Goal: Task Accomplishment & Management: Use online tool/utility

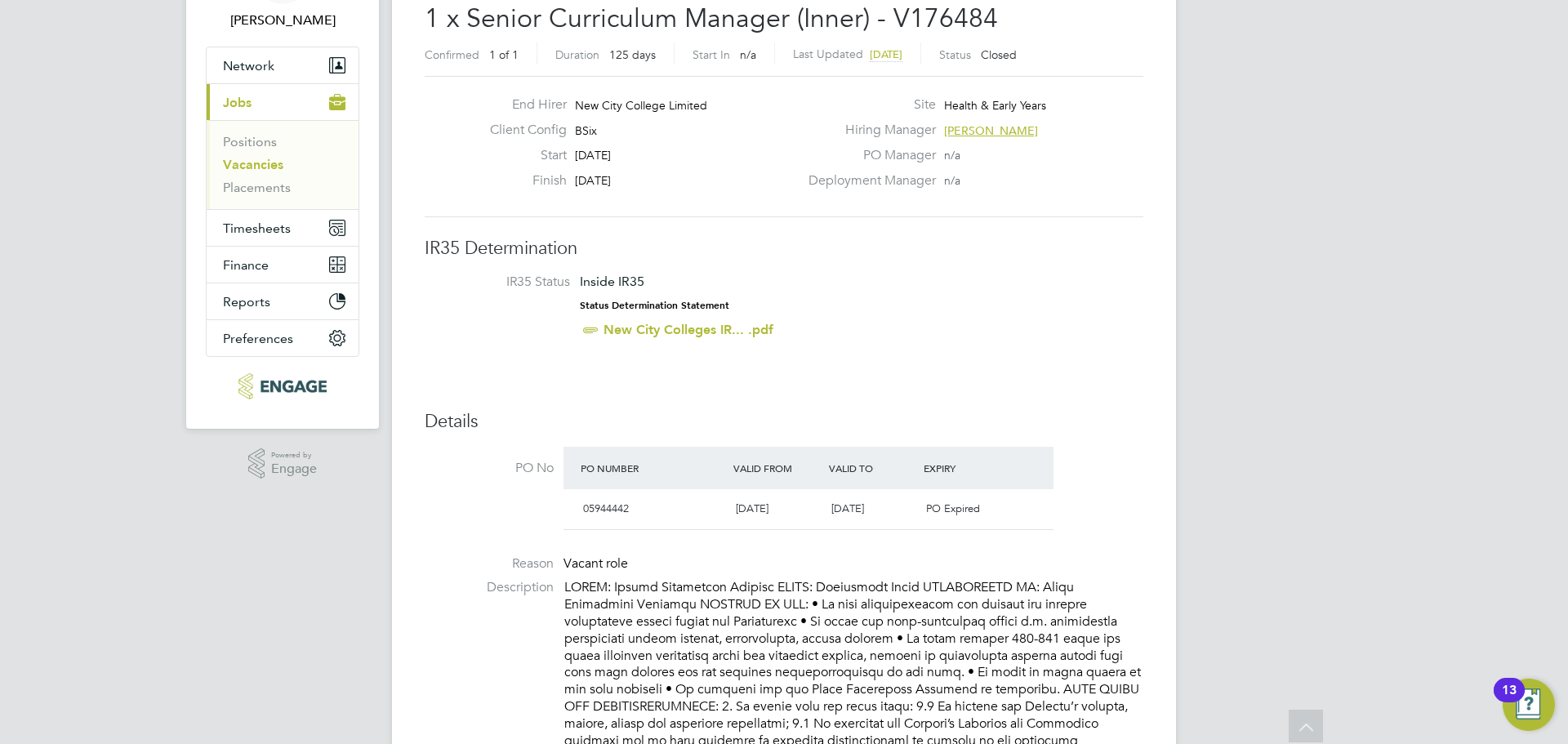
scroll to position [82, 0]
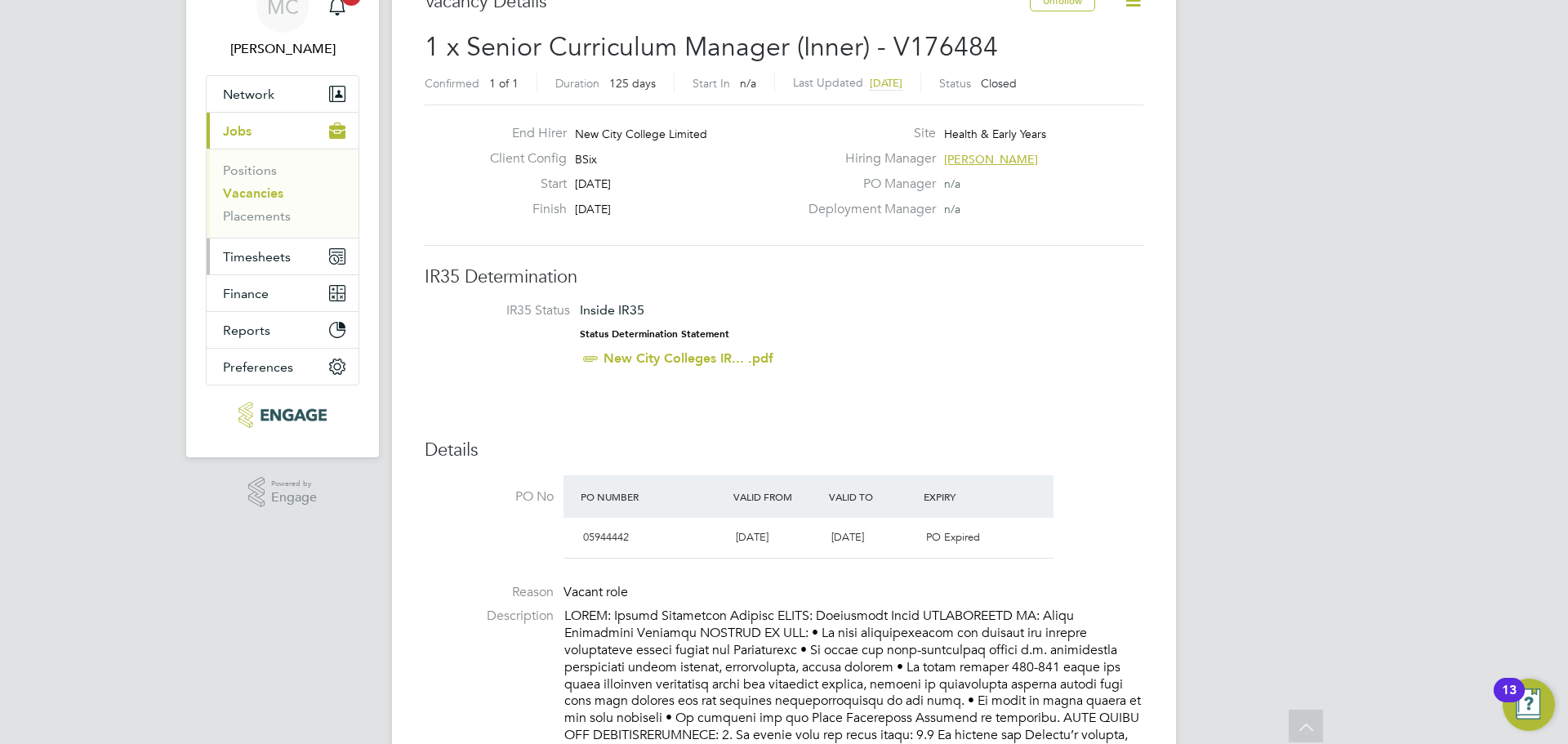
click at [268, 259] on span "Timesheets" at bounding box center [257, 256] width 68 height 16
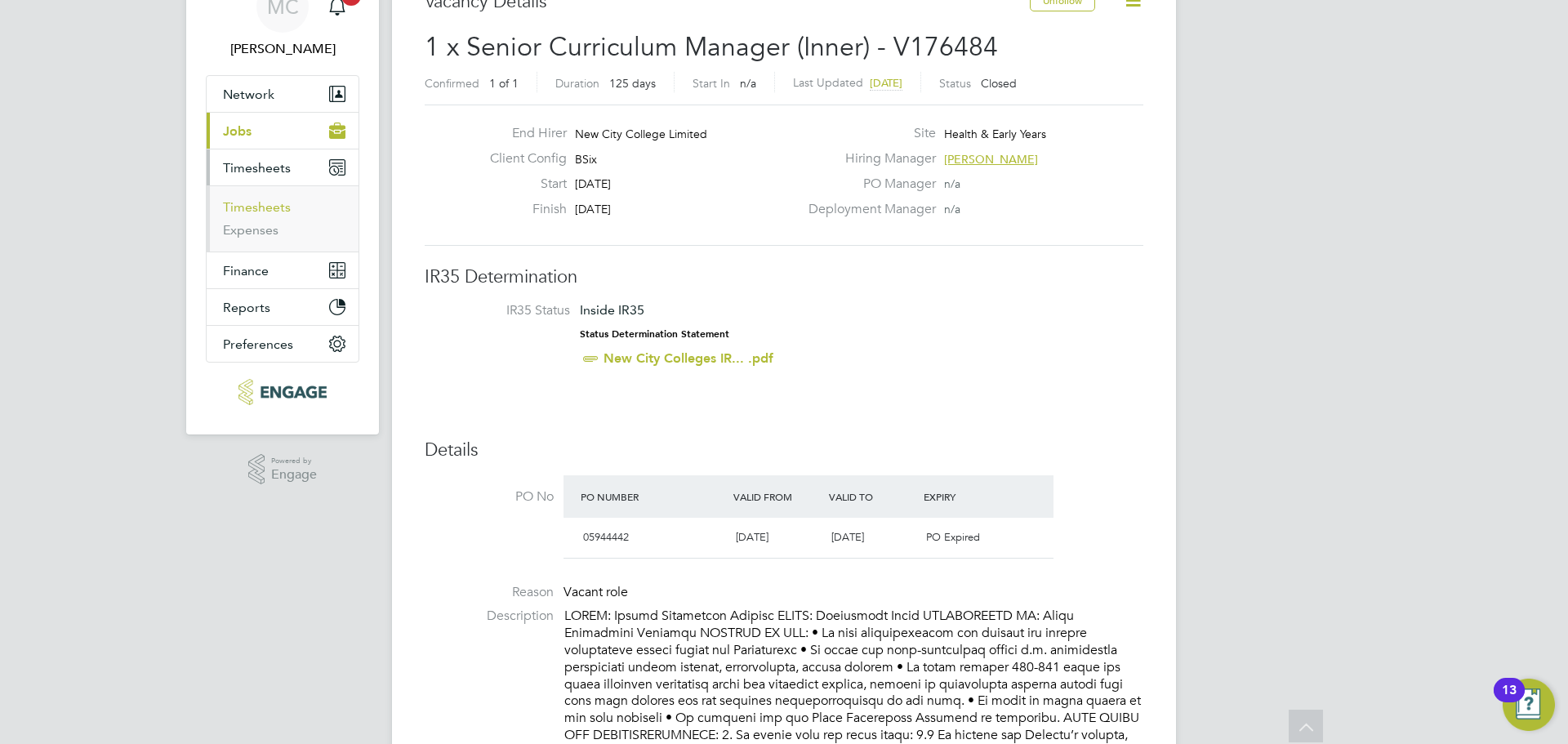
click at [272, 206] on link "Timesheets" at bounding box center [257, 206] width 68 height 16
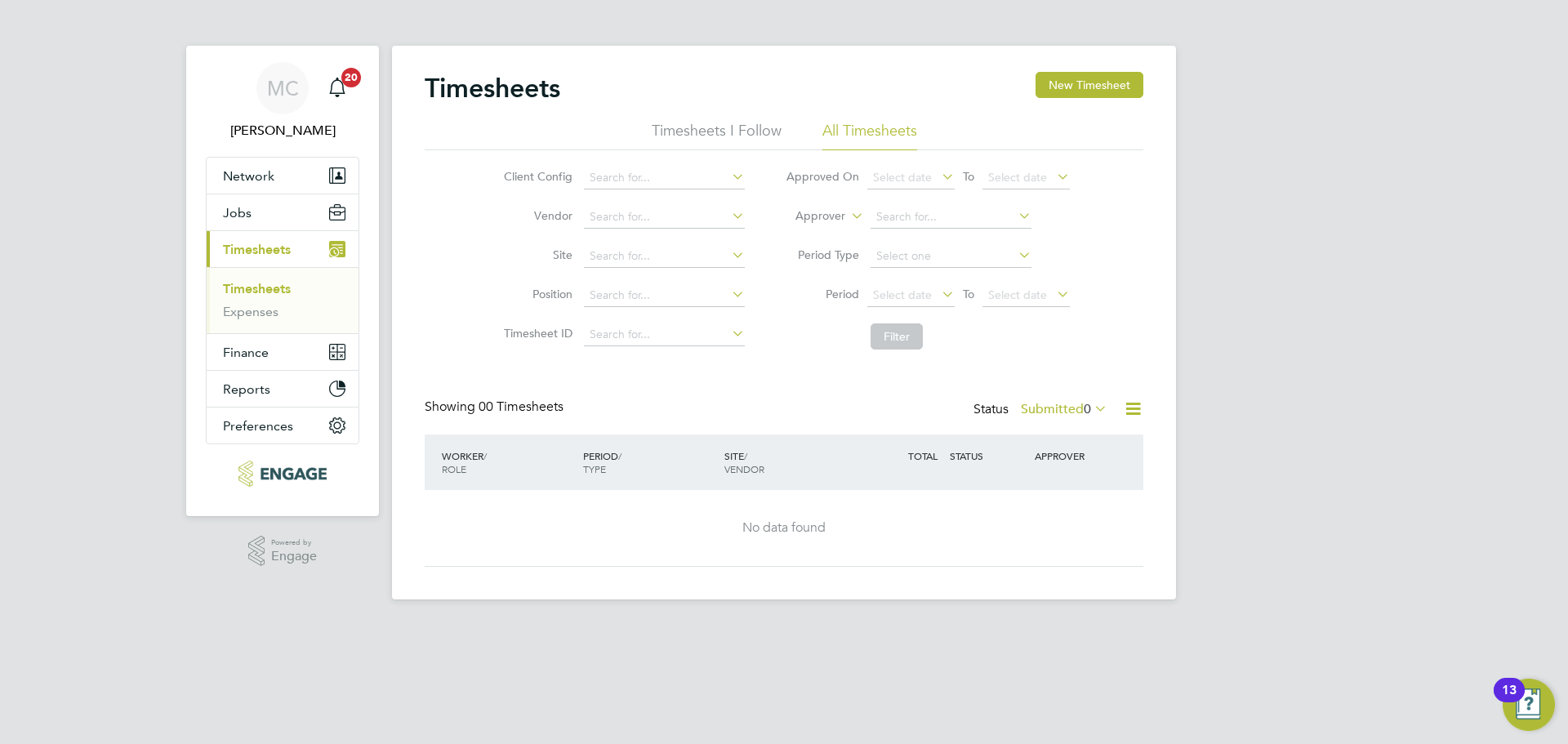
click at [716, 123] on li "Timesheets I Follow" at bounding box center [716, 135] width 130 height 29
click at [837, 124] on li "All Timesheets" at bounding box center [870, 135] width 95 height 29
click at [1056, 415] on label "Submitted 0" at bounding box center [1064, 409] width 87 height 16
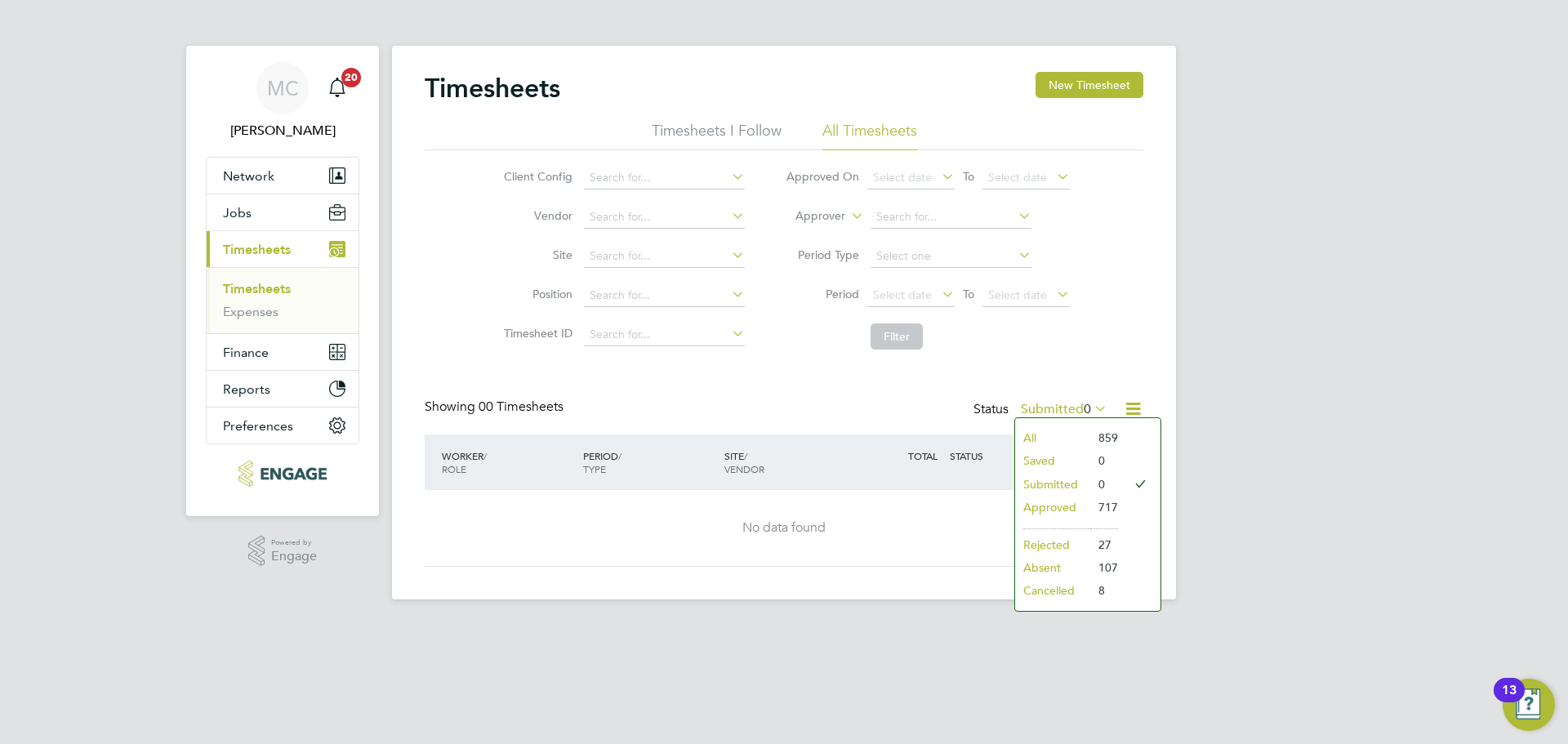
click at [1047, 430] on li "All" at bounding box center [1052, 438] width 75 height 23
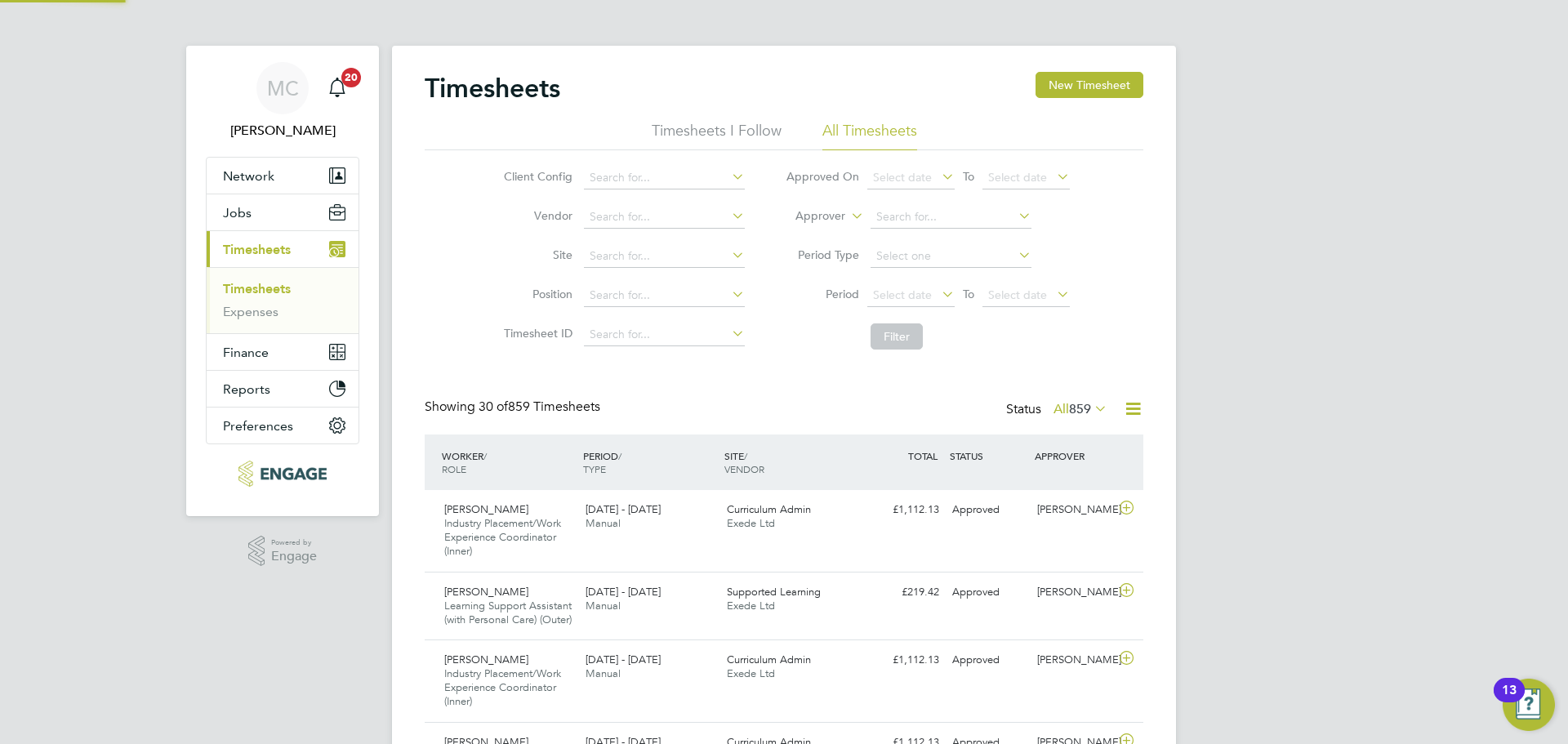
scroll to position [8, 8]
